Goal: Transaction & Acquisition: Obtain resource

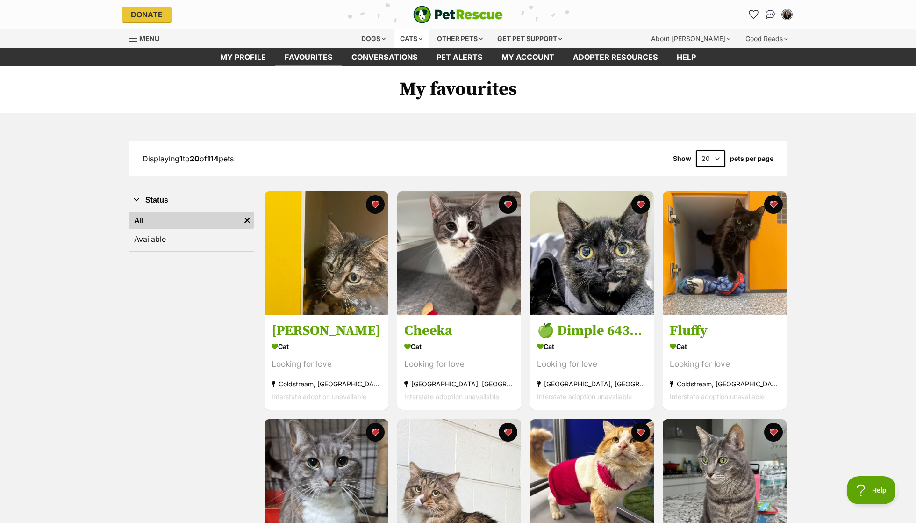
click at [408, 37] on div "Cats" at bounding box center [412, 38] width 36 height 19
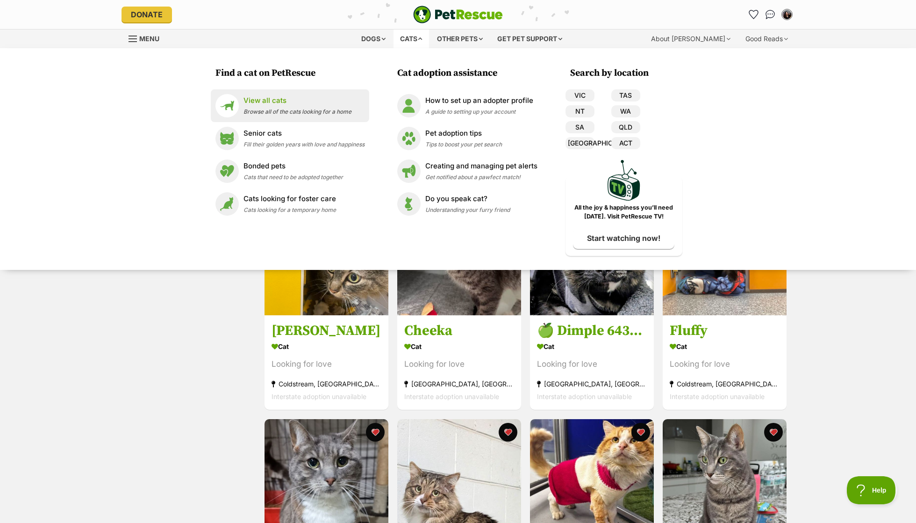
click at [345, 100] on p "View all cats" at bounding box center [298, 100] width 108 height 11
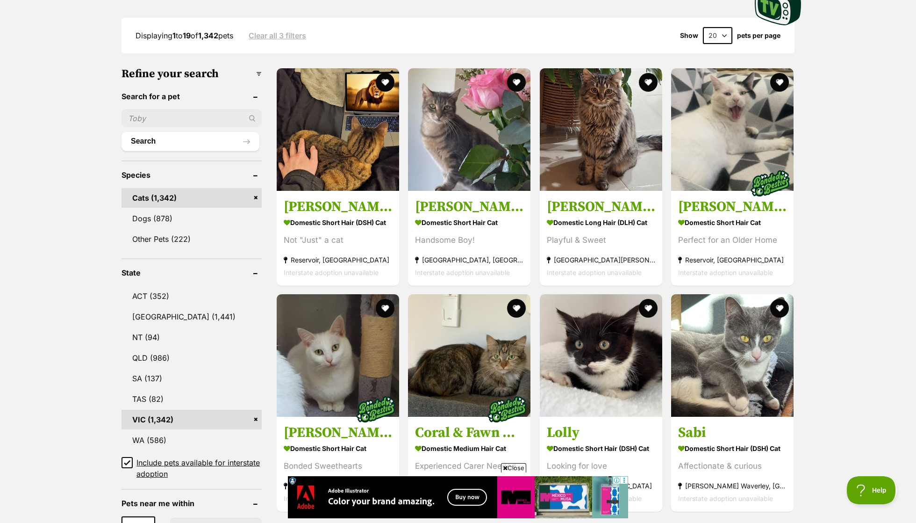
scroll to position [236, 0]
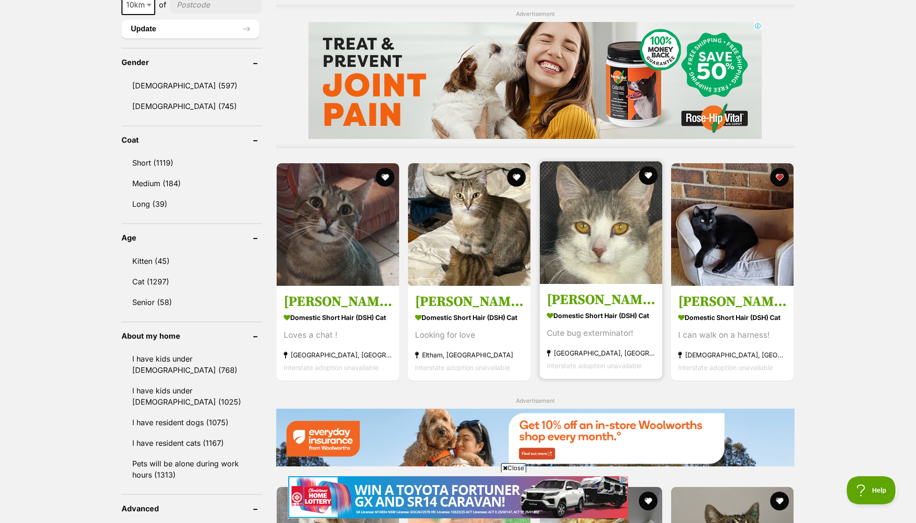
scroll to position [760, 0]
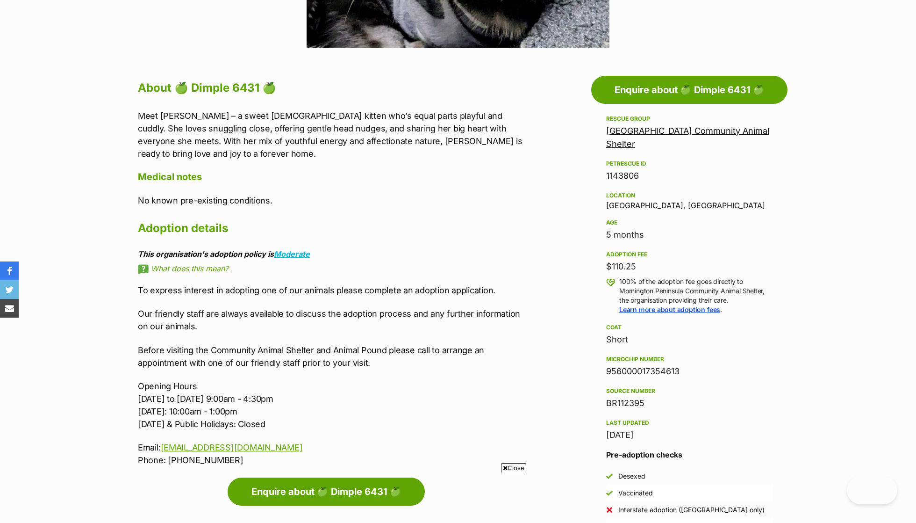
scroll to position [450, 0]
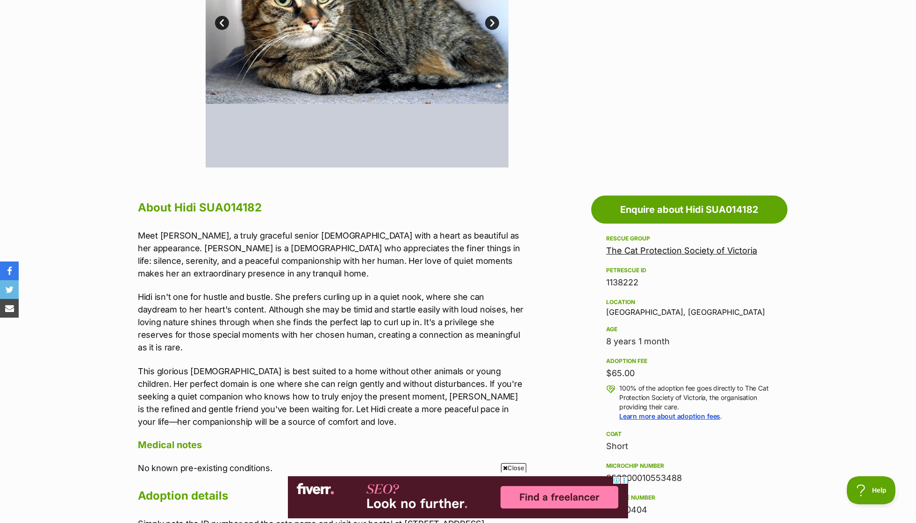
click at [236, 230] on p "Meet Hidi, a truly graceful senior lady with a heart as beautiful as her appear…" at bounding box center [331, 254] width 386 height 50
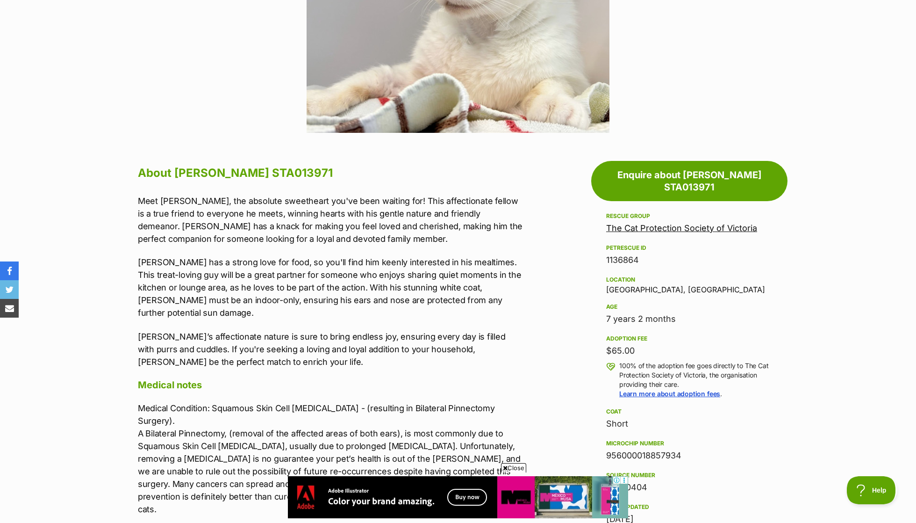
click at [208, 197] on p "Meet [PERSON_NAME], the absolute sweetheart you've been waiting for! This affec…" at bounding box center [331, 219] width 386 height 50
click at [208, 197] on p "Meet Edward, the absolute sweetheart you've been waiting for! This affectionate…" at bounding box center [331, 219] width 386 height 50
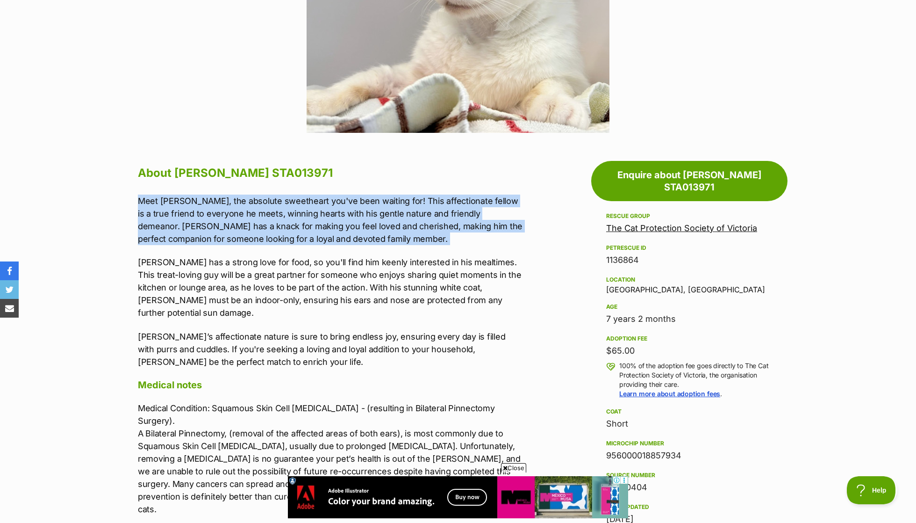
click at [260, 231] on p "Meet Edward, the absolute sweetheart you've been waiting for! This affectionate…" at bounding box center [331, 219] width 386 height 50
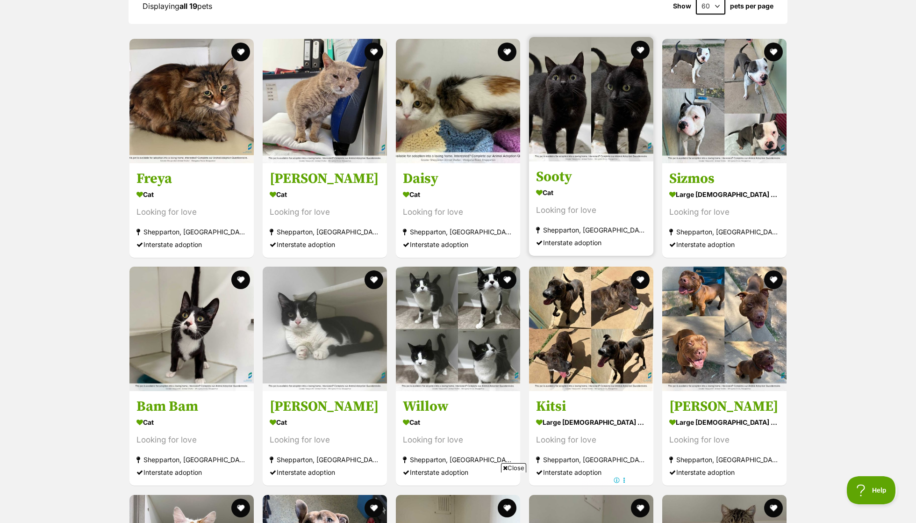
scroll to position [915, 0]
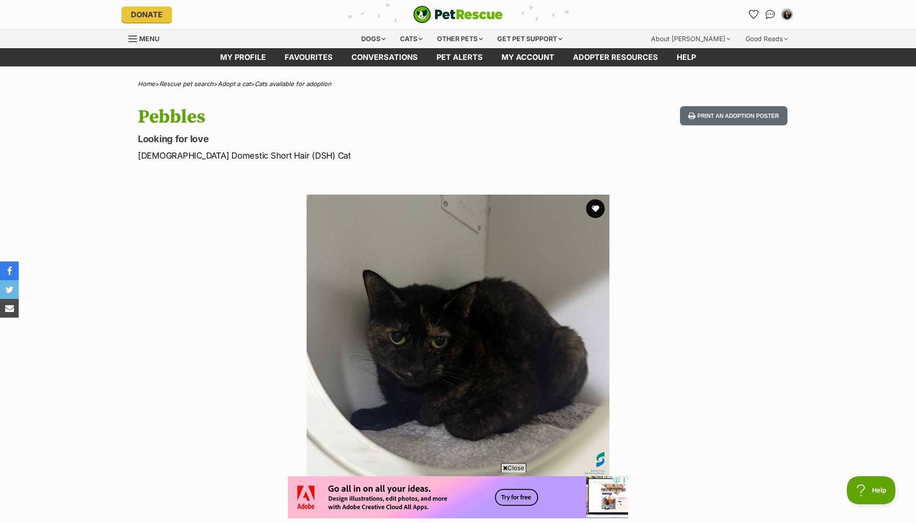
scroll to position [470, 0]
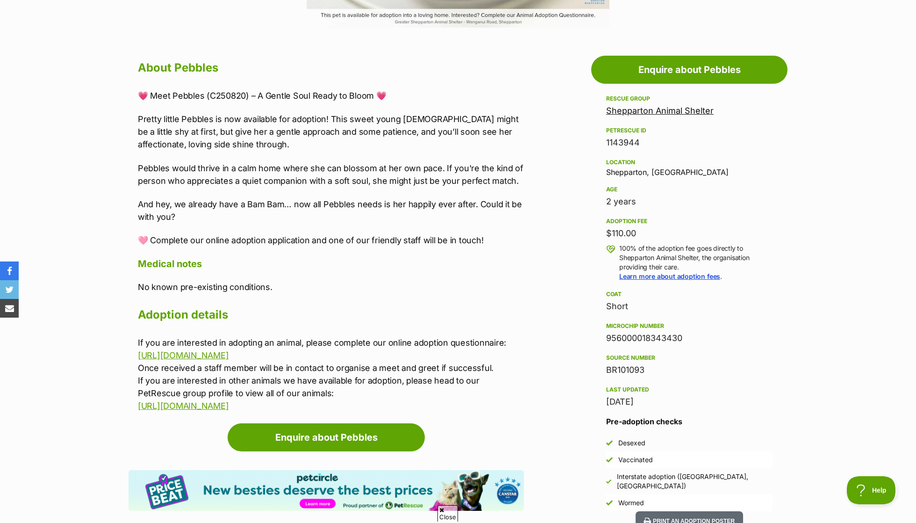
click at [278, 121] on p "Pretty little Pebbles is now available for adoption! This sweet young lady migh…" at bounding box center [331, 132] width 386 height 38
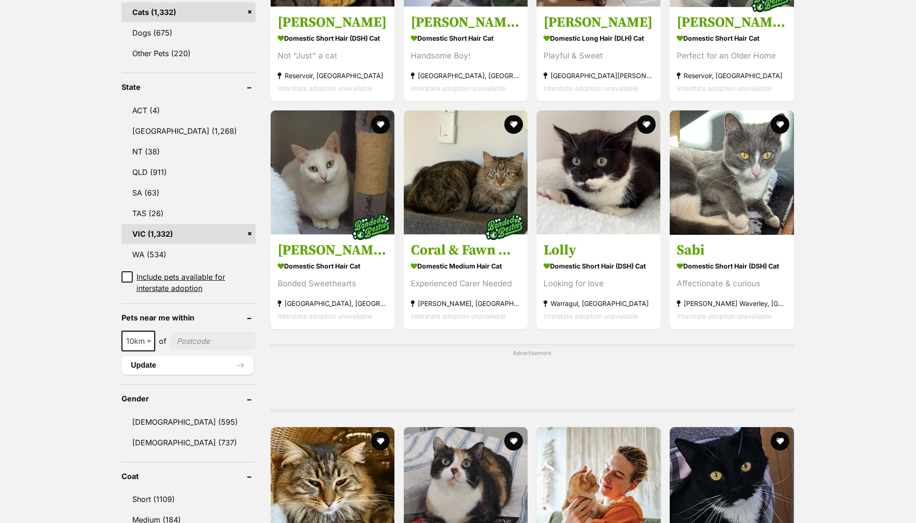
scroll to position [423, 0]
click at [143, 334] on span "10km" at bounding box center [138, 340] width 32 height 13
select select "50"
click at [199, 332] on input"] "postcode" at bounding box center [214, 341] width 84 height 18
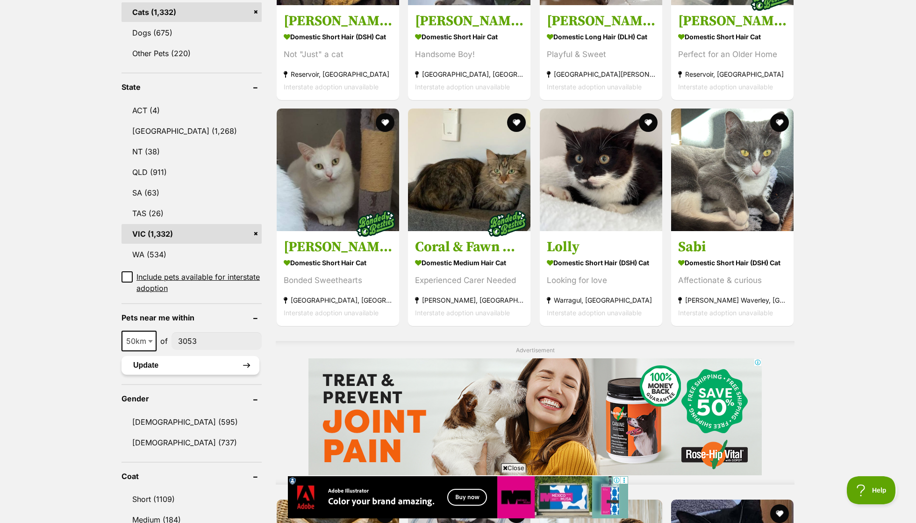
type input"] "3053"
click at [191, 356] on button "Update" at bounding box center [191, 365] width 138 height 19
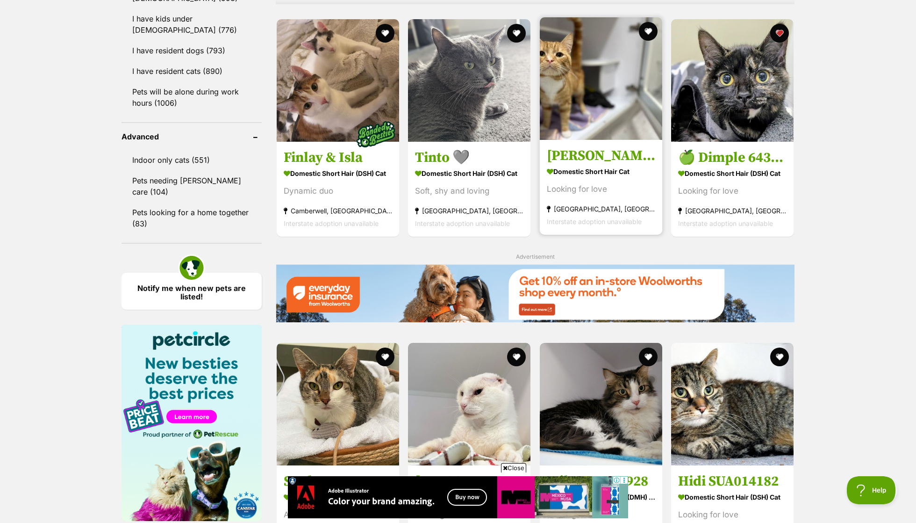
scroll to position [1071, 0]
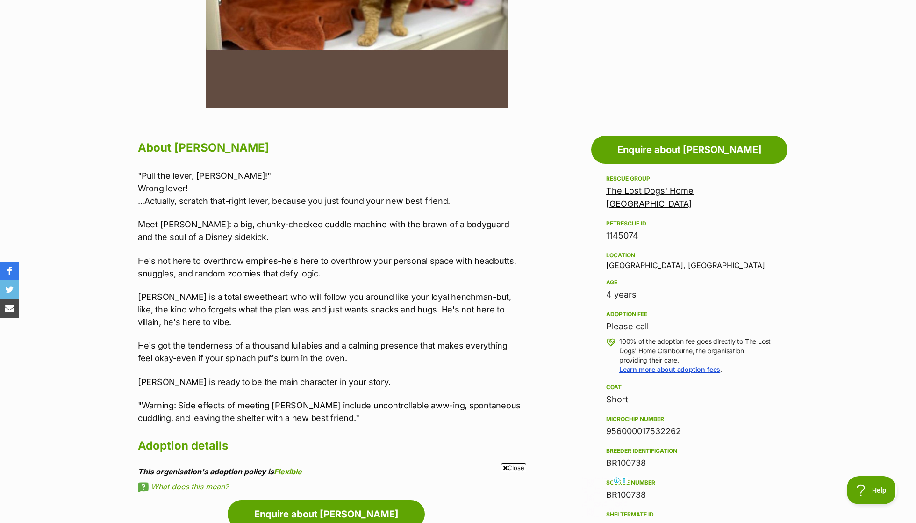
click at [240, 220] on p "Meet [PERSON_NAME]: a big, chunky-cheeked cuddle machine with the brawn of a bo…" at bounding box center [331, 230] width 386 height 25
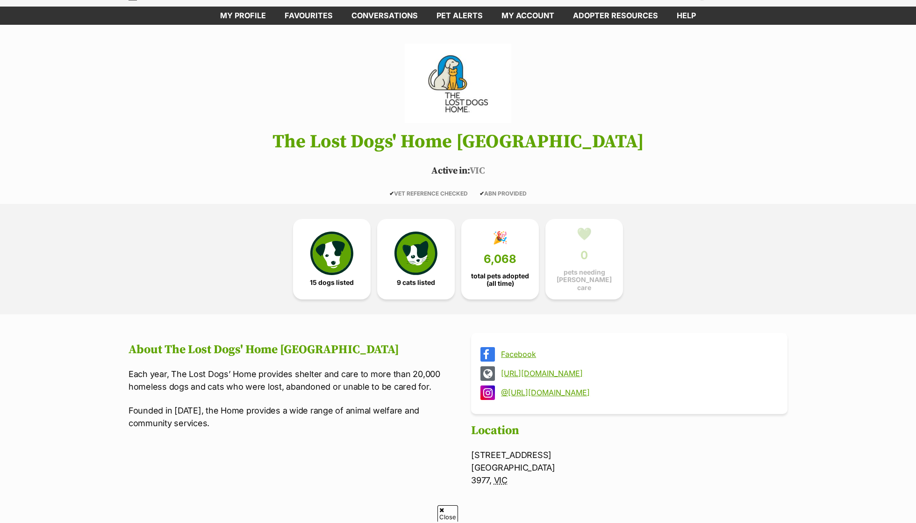
click at [427, 261] on img at bounding box center [416, 252] width 43 height 43
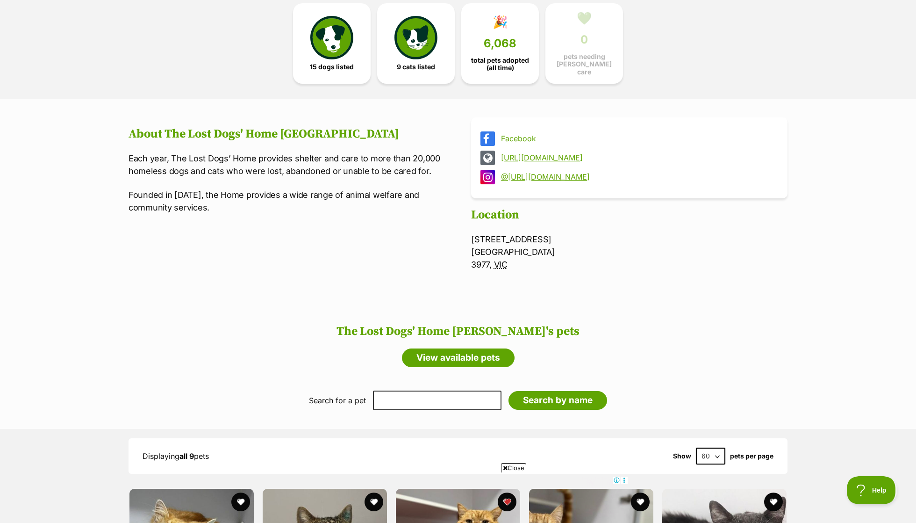
scroll to position [292, 0]
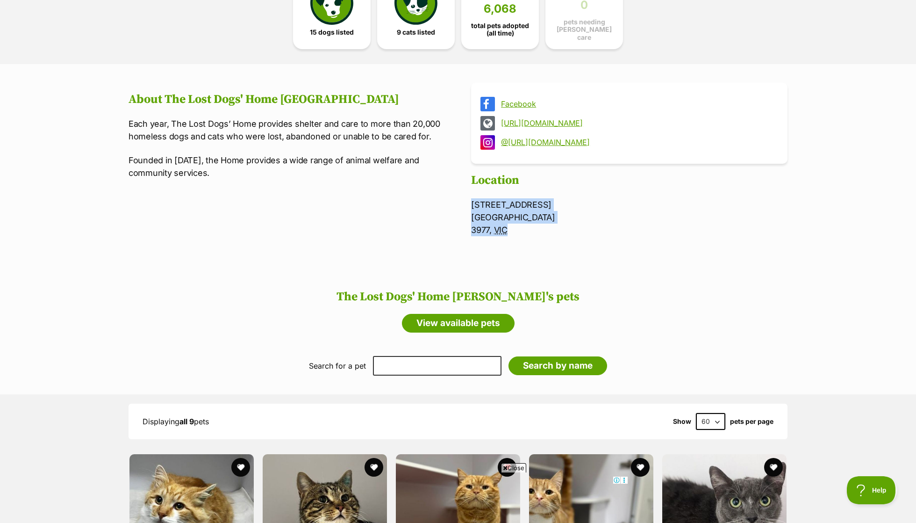
drag, startPoint x: 509, startPoint y: 225, endPoint x: 470, endPoint y: 202, distance: 45.1
click at [470, 202] on section "Facebook [URL][DOMAIN_NAME] @[URL][DOMAIN_NAME] About The Lost Dogs' Home Cranb…" at bounding box center [458, 165] width 659 height 165
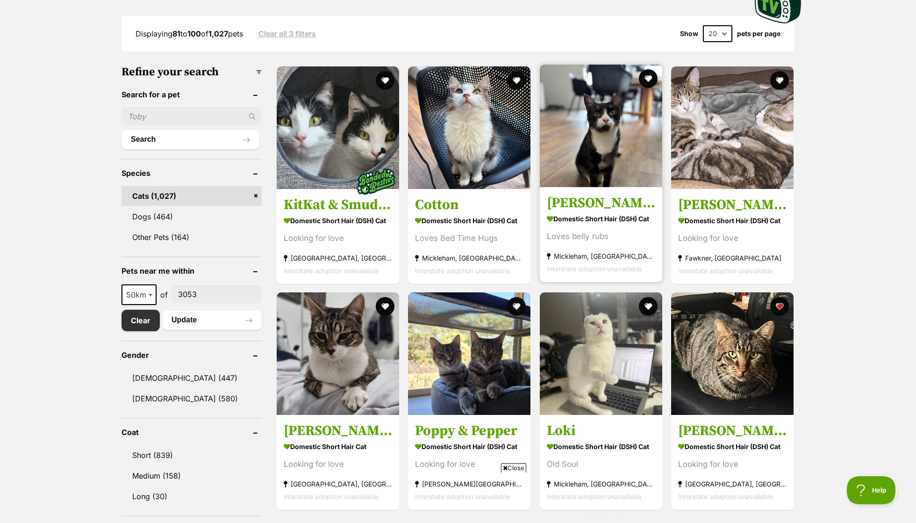
scroll to position [280, 0]
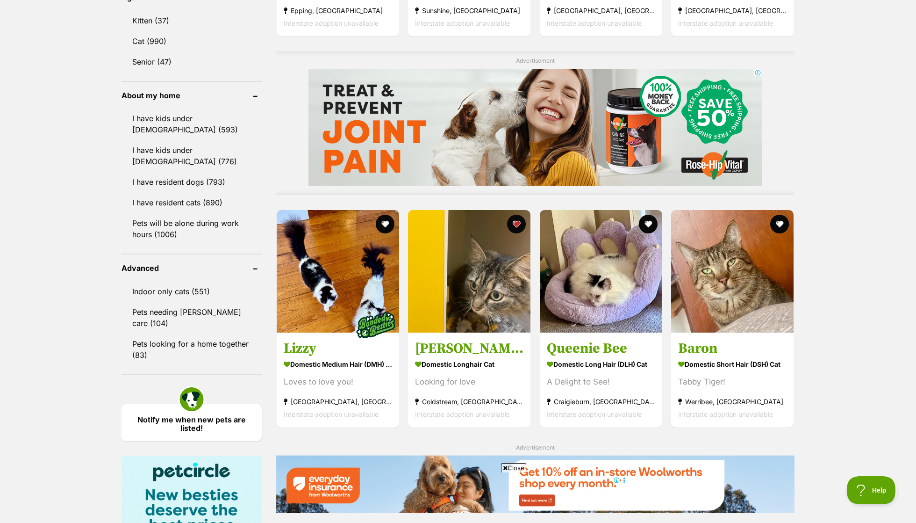
scroll to position [747, 0]
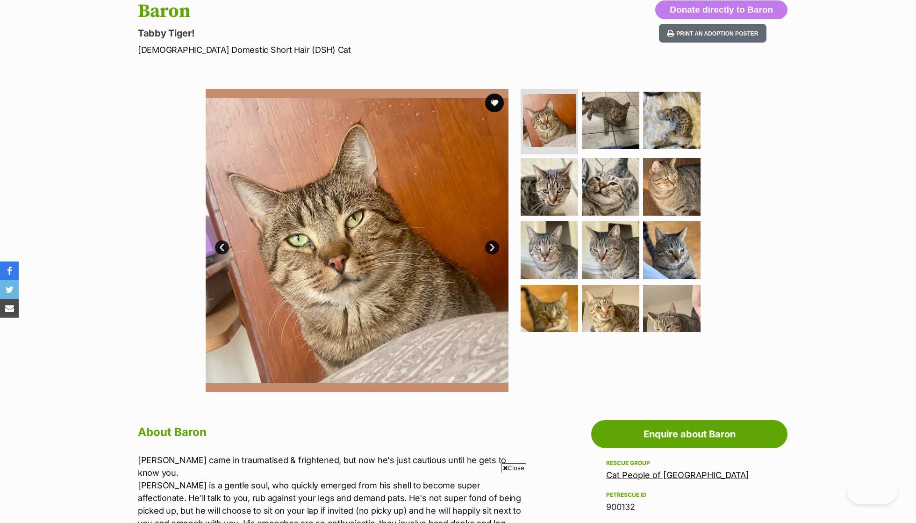
click at [638, 194] on ul at bounding box center [615, 210] width 192 height 243
click at [611, 184] on img at bounding box center [611, 186] width 60 height 60
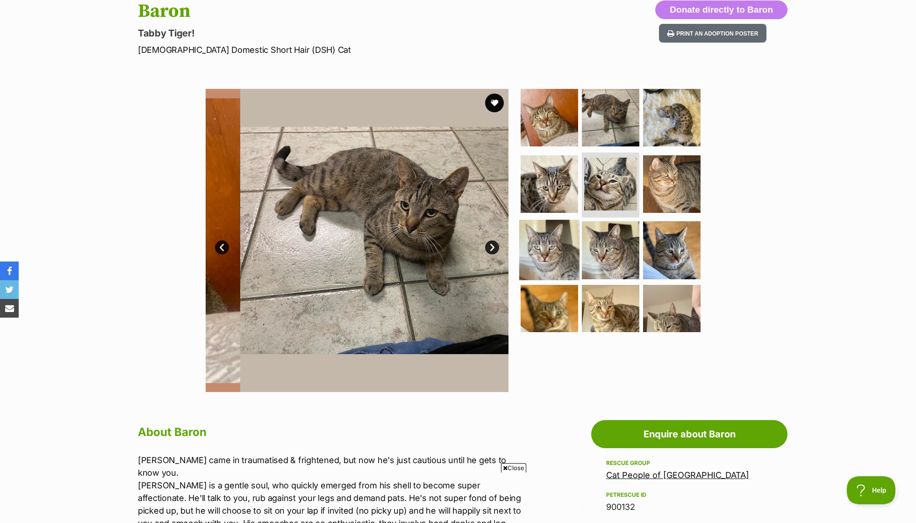
click at [553, 231] on img at bounding box center [549, 250] width 60 height 60
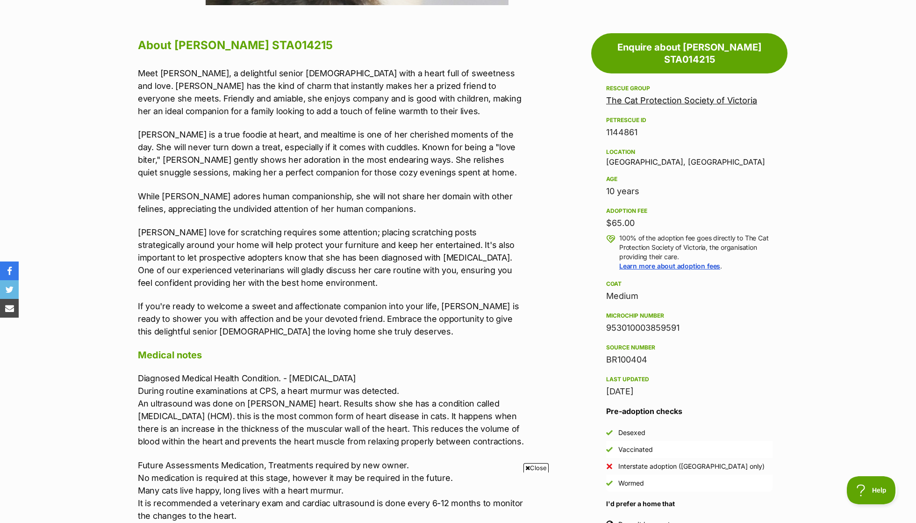
click at [171, 81] on p "Meet [PERSON_NAME], a delightful senior [DEMOGRAPHIC_DATA] with a heart full of…" at bounding box center [331, 92] width 386 height 50
click at [171, 81] on p "Meet Luna, a delightful senior lady with a heart full of sweetness and love. Lu…" at bounding box center [331, 92] width 386 height 50
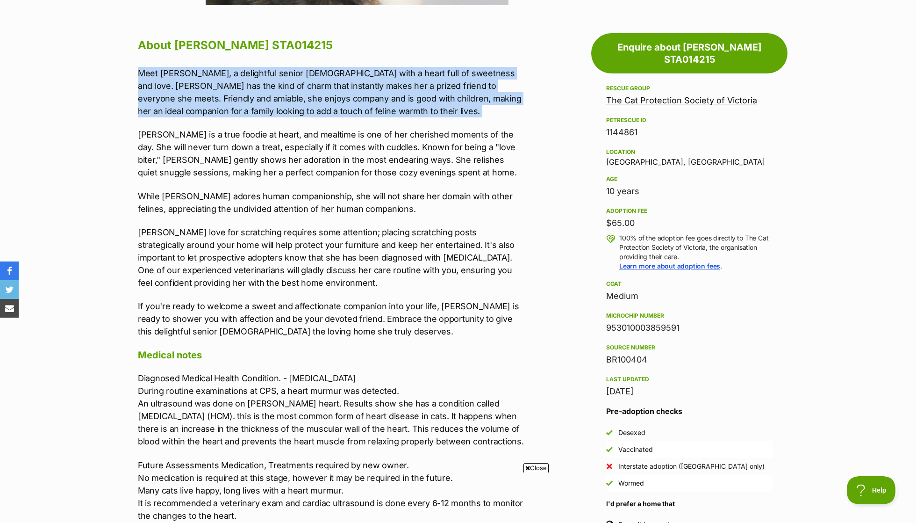
click at [190, 250] on p "Luna's love for scratching requires some attention; placing scratching posts st…" at bounding box center [331, 257] width 386 height 63
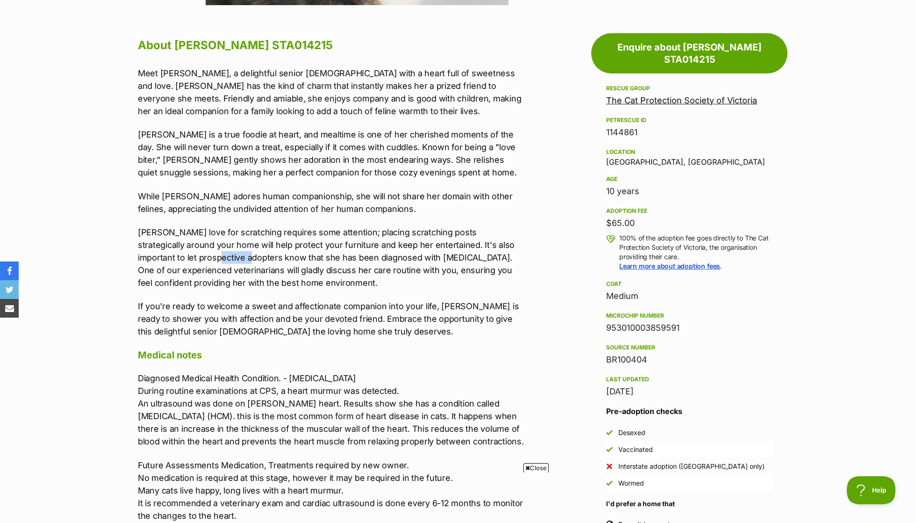
click at [190, 250] on p "Luna's love for scratching requires some attention; placing scratching posts st…" at bounding box center [331, 257] width 386 height 63
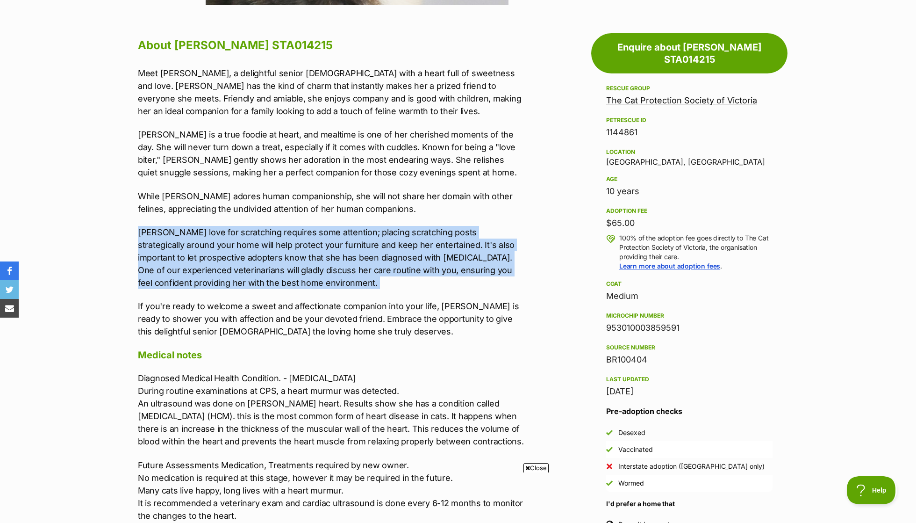
click at [190, 250] on p "Luna's love for scratching requires some attention; placing scratching posts st…" at bounding box center [331, 257] width 386 height 63
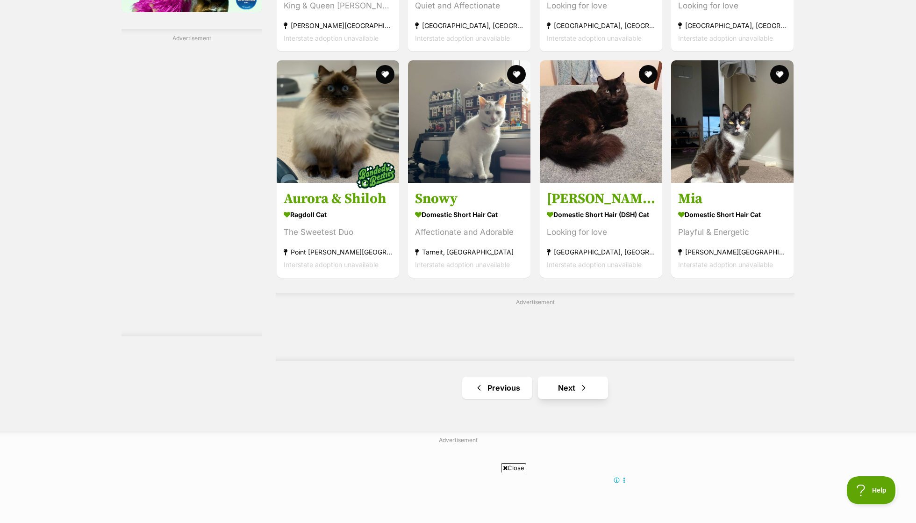
click at [557, 377] on link "Next" at bounding box center [573, 387] width 70 height 22
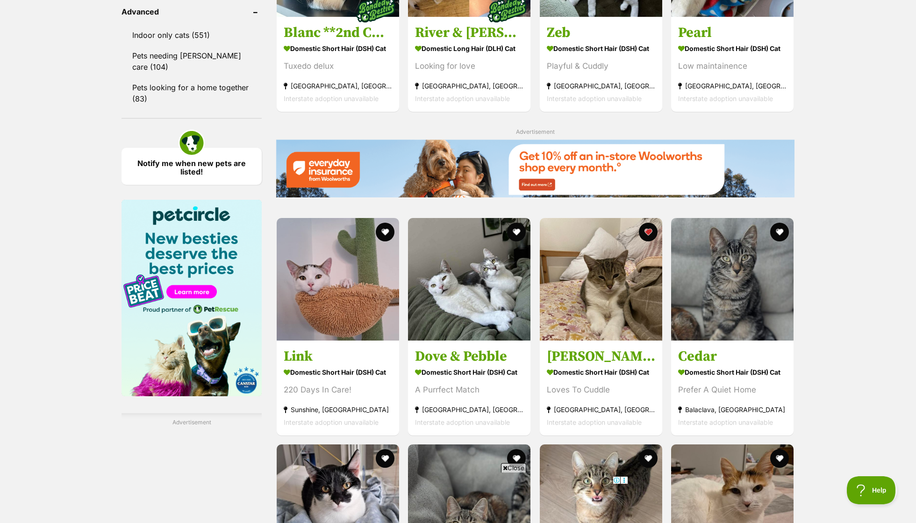
scroll to position [1012, 0]
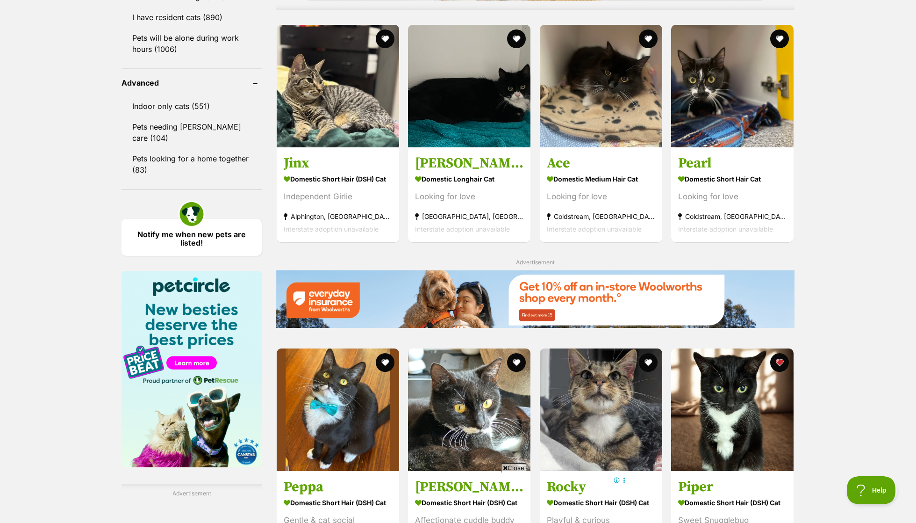
scroll to position [898, 0]
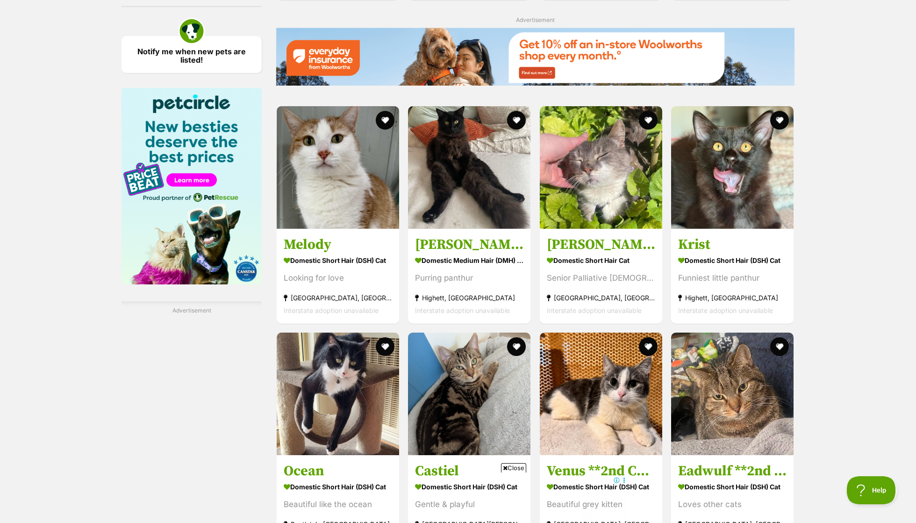
scroll to position [1182, 0]
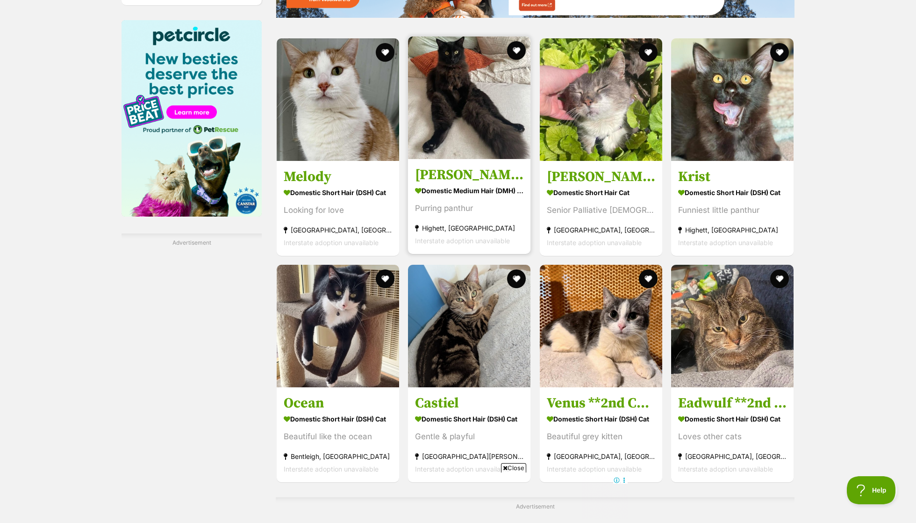
click at [481, 176] on h3 "Kurt" at bounding box center [469, 175] width 108 height 18
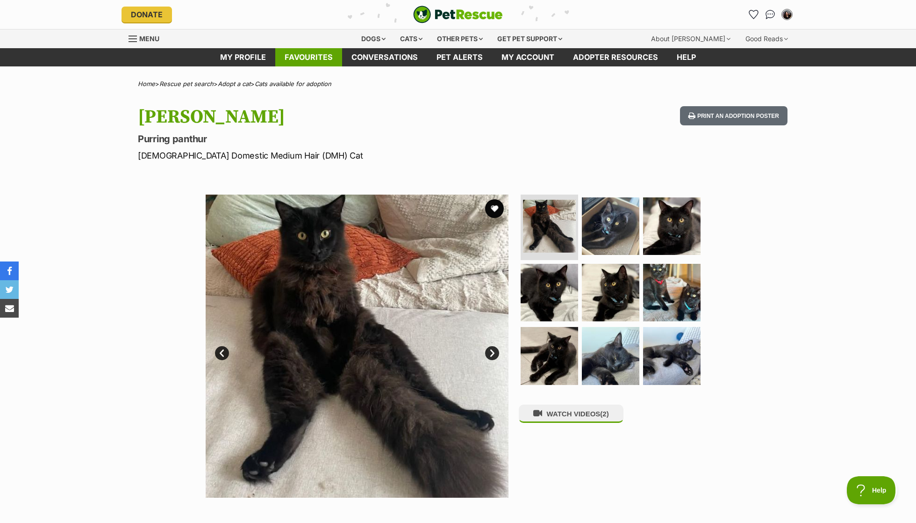
click at [312, 56] on link "Favourites" at bounding box center [308, 57] width 67 height 18
